Goal: Task Accomplishment & Management: Manage account settings

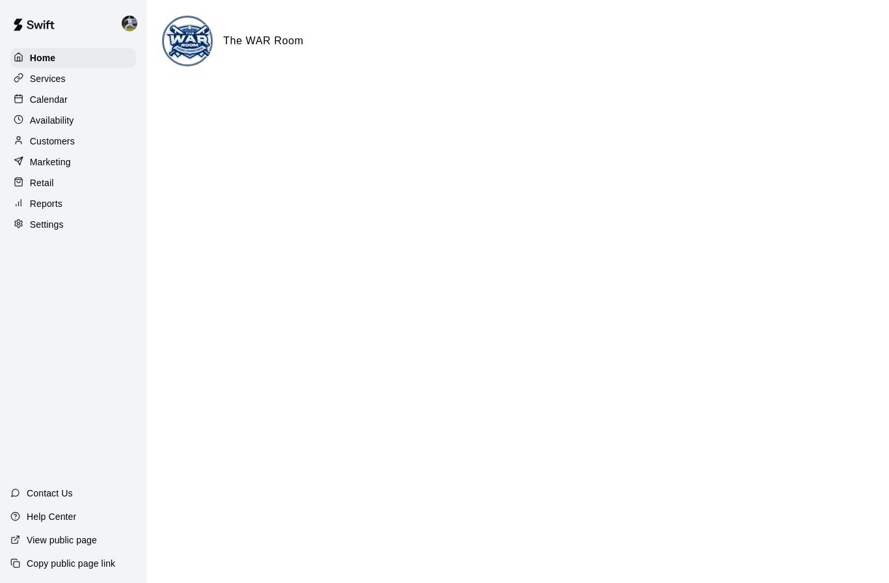
click at [46, 95] on p "Calendar" at bounding box center [49, 99] width 38 height 13
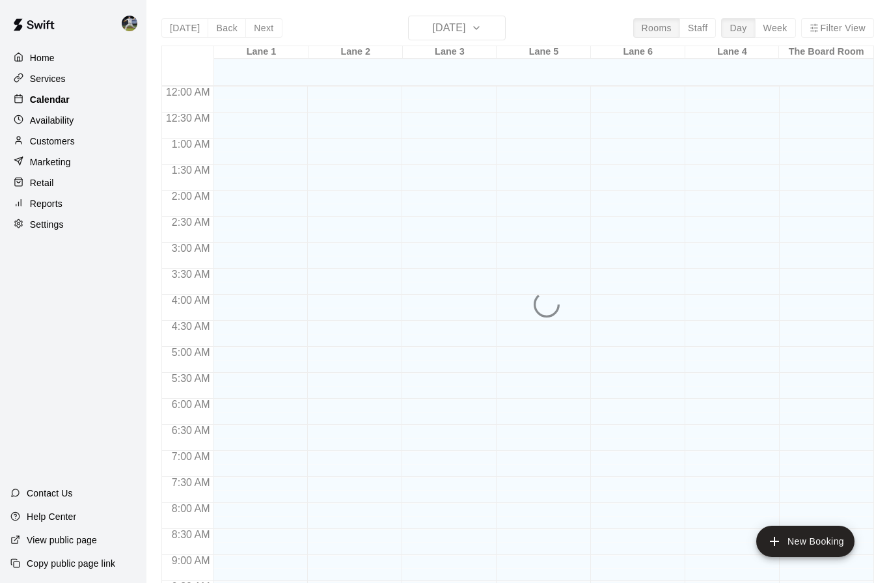
scroll to position [547, 0]
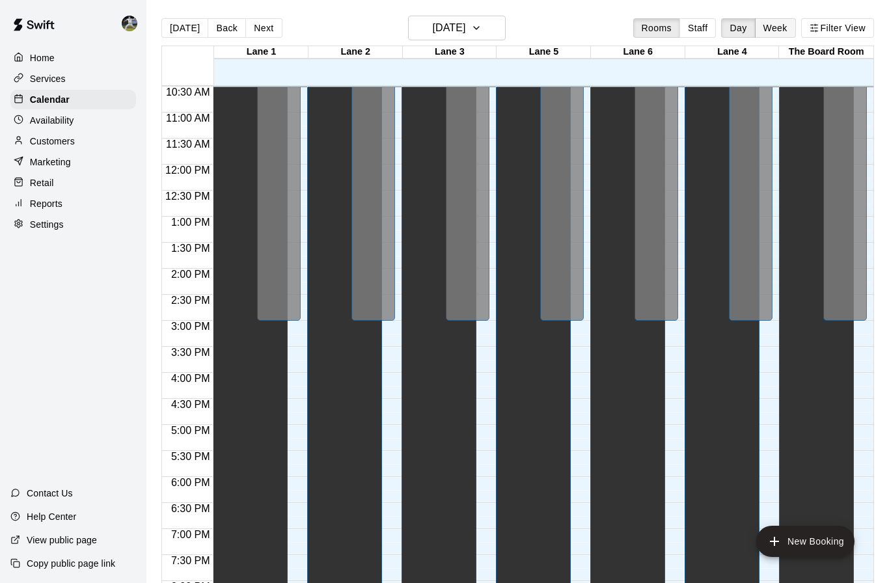
click at [780, 27] on button "Week" at bounding box center [775, 28] width 41 height 20
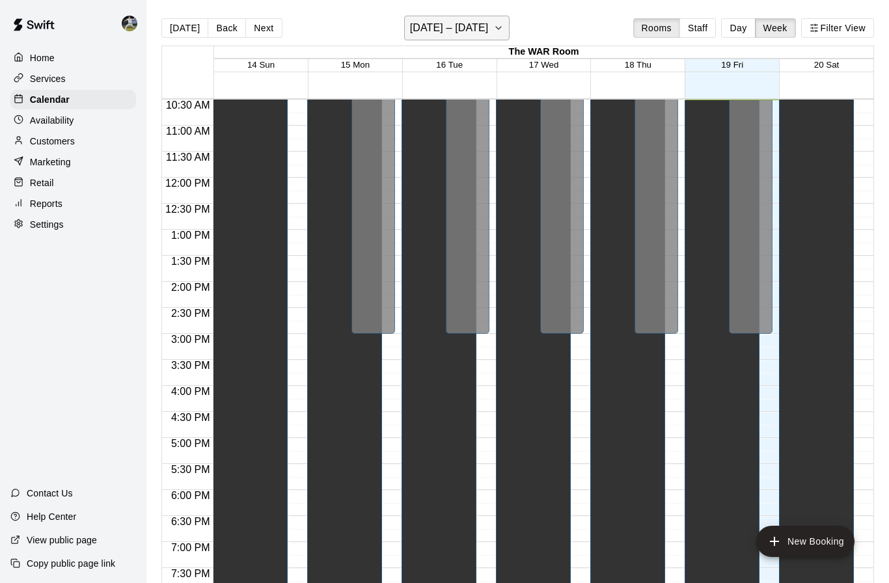
click at [503, 24] on icon "button" at bounding box center [499, 28] width 10 height 16
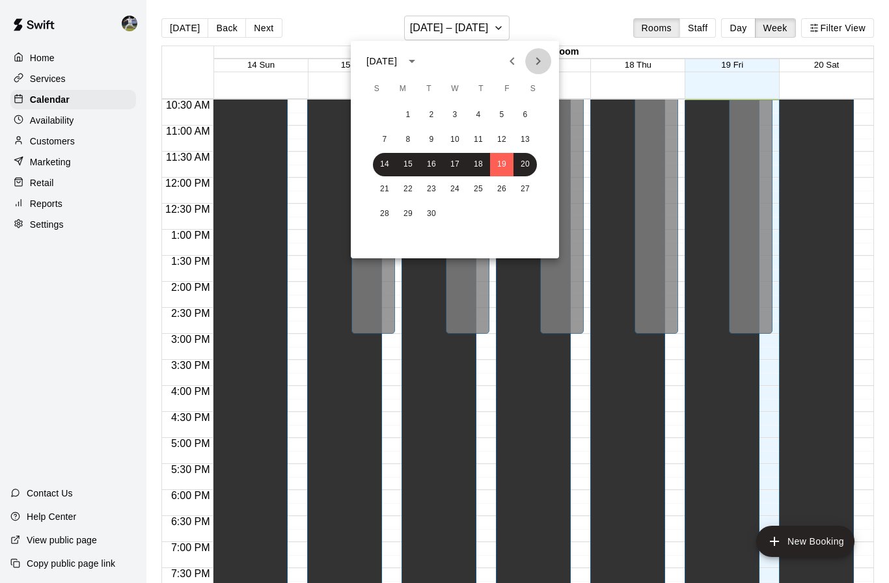
click at [534, 57] on icon "Next month" at bounding box center [539, 61] width 16 height 16
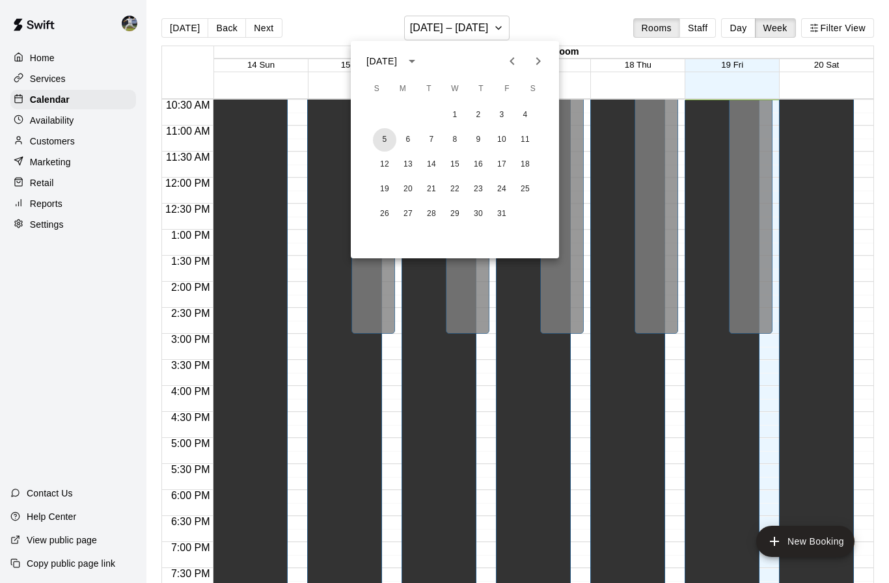
click at [387, 138] on button "5" at bounding box center [384, 139] width 23 height 23
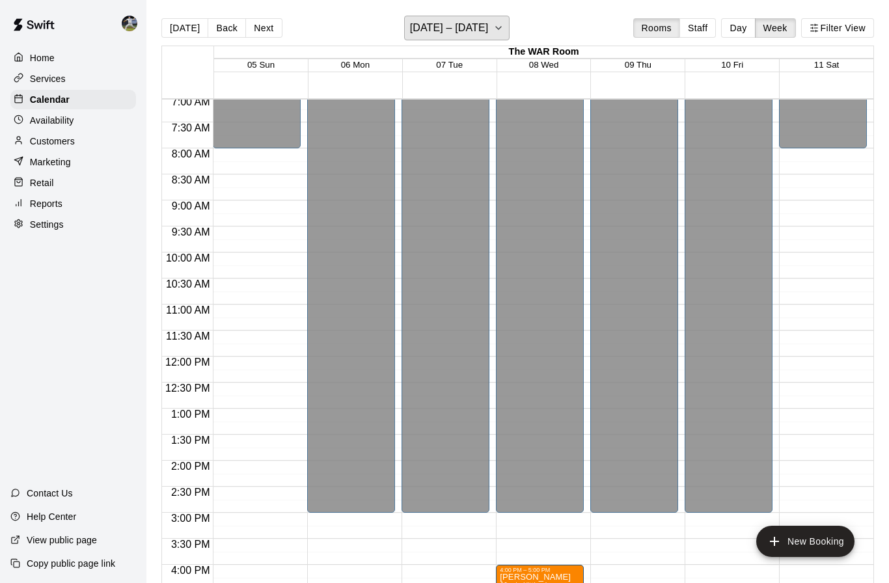
scroll to position [385, 0]
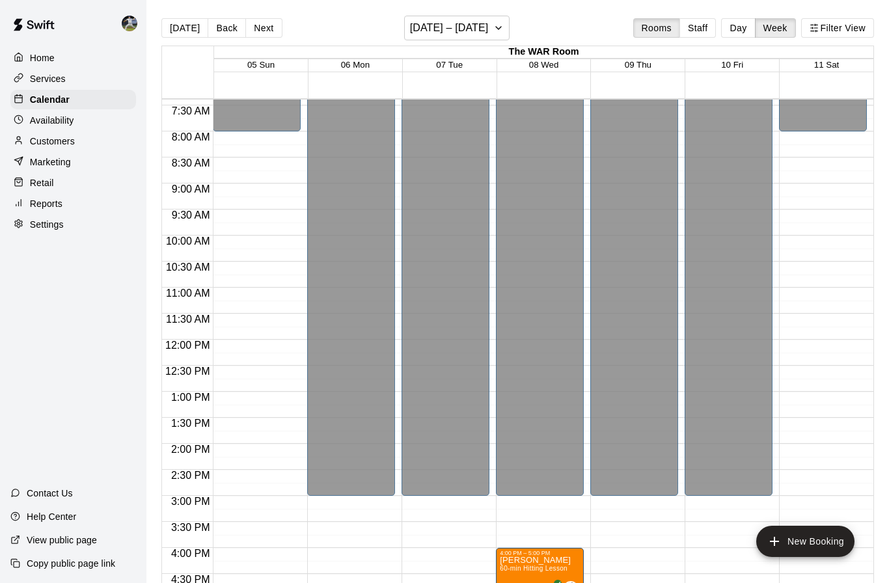
click at [248, 239] on div "12:00 AM – 8:00 AM Closed 9:00 PM – 11:59 PM Closed" at bounding box center [257, 340] width 88 height 1250
click at [61, 118] on p "Availability" at bounding box center [52, 120] width 44 height 13
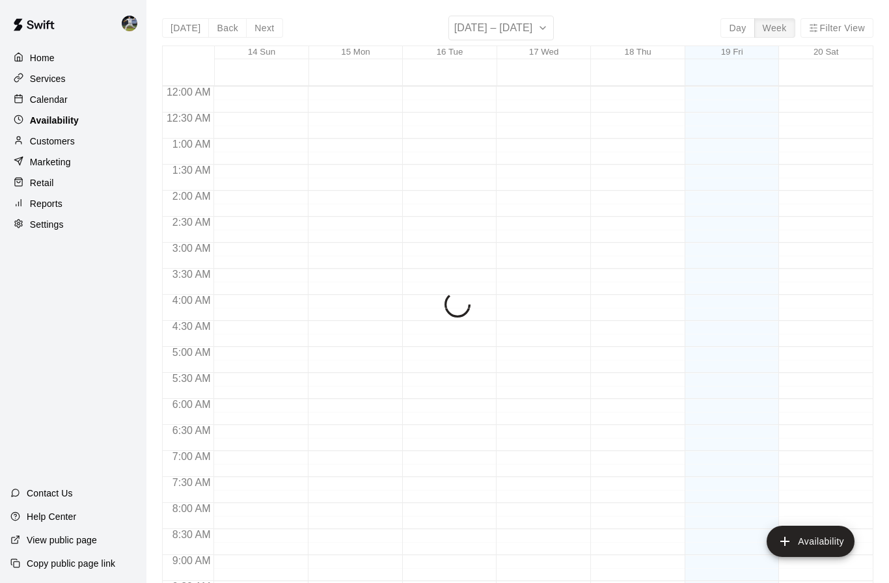
scroll to position [548, 0]
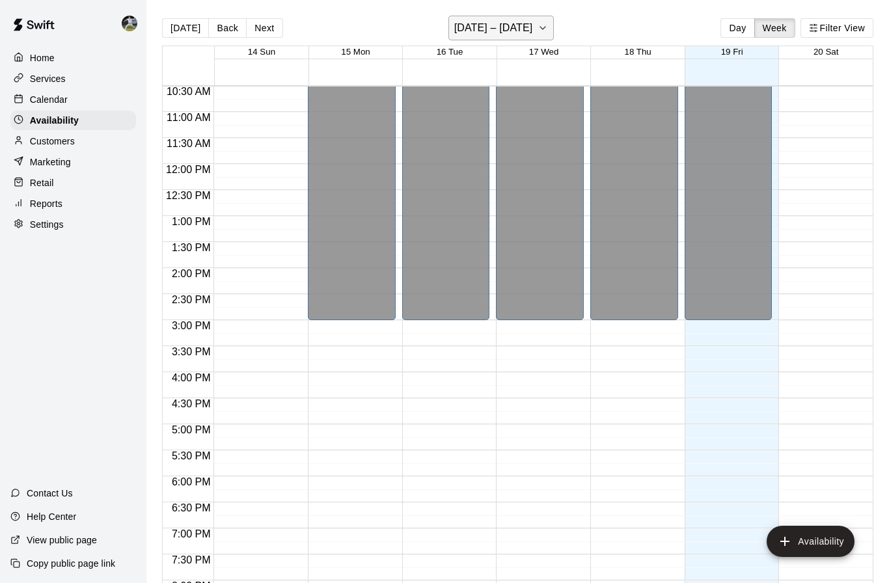
click at [552, 32] on button "[DATE] – [DATE]" at bounding box center [502, 28] width 106 height 25
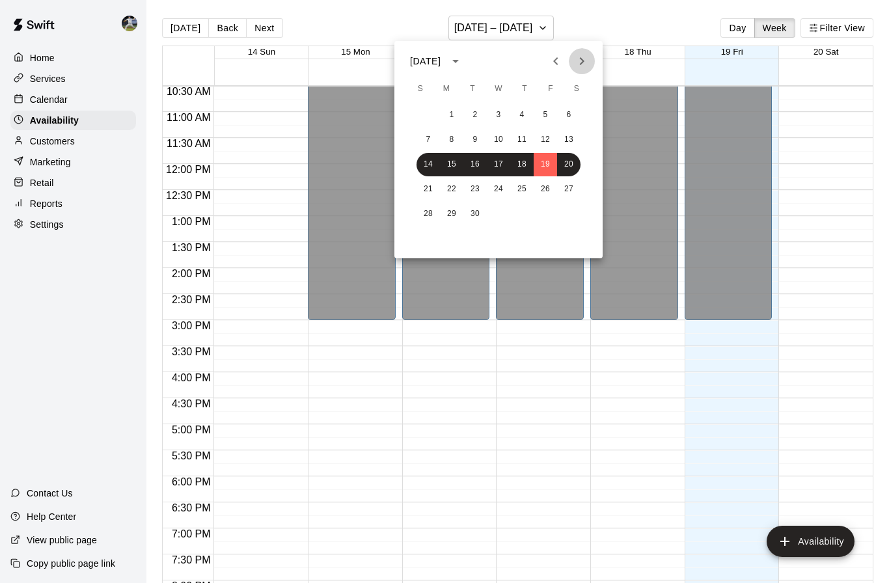
click at [592, 61] on button "Next month" at bounding box center [582, 61] width 26 height 26
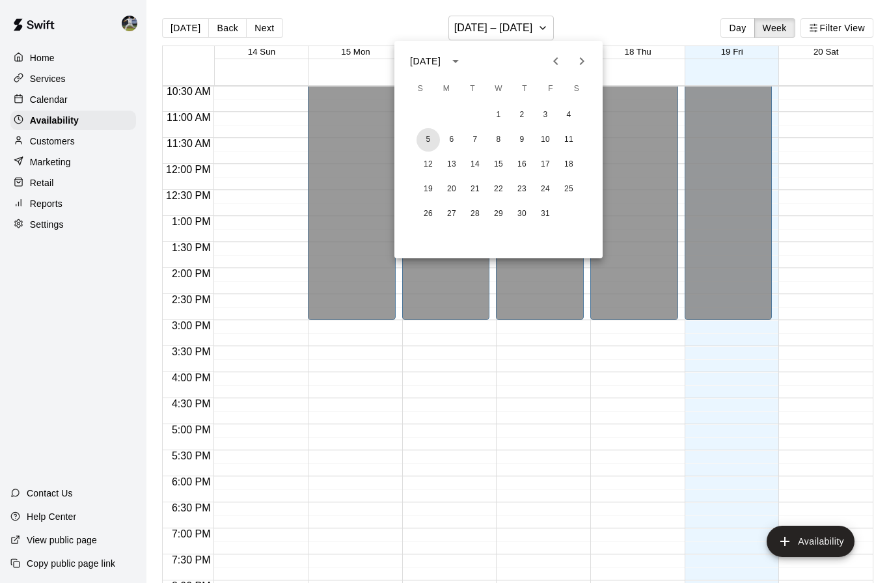
click at [429, 146] on button "5" at bounding box center [428, 139] width 23 height 23
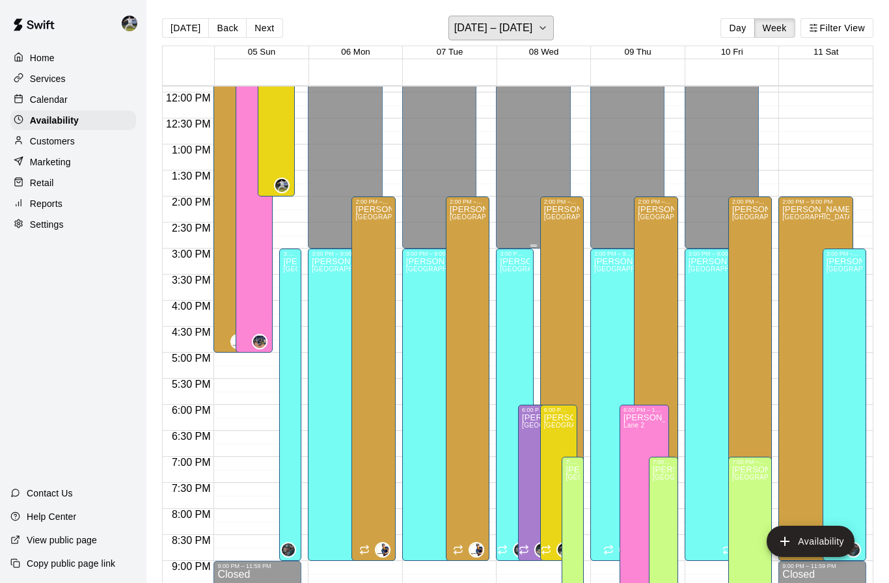
scroll to position [617, 0]
